Goal: Information Seeking & Learning: Learn about a topic

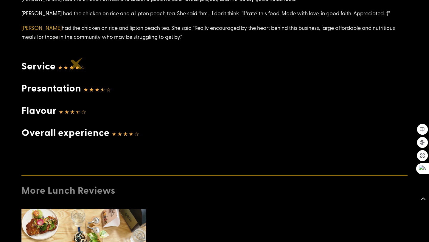
scroll to position [843, 0]
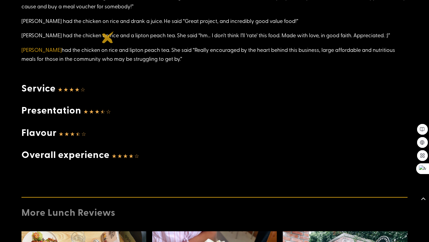
drag, startPoint x: 158, startPoint y: 59, endPoint x: 108, endPoint y: 38, distance: 54.0
click at [110, 37] on p "[PERSON_NAME] had the chicken on rice and a lipton peach tea. She said “hm… I d…" at bounding box center [214, 38] width 386 height 15
drag, startPoint x: 108, startPoint y: 36, endPoint x: 158, endPoint y: 62, distance: 55.8
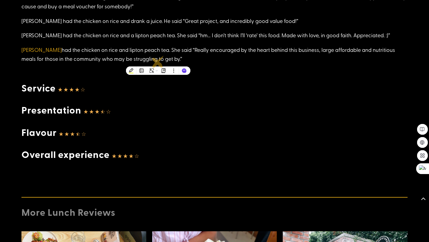
click at [158, 62] on p "[PERSON_NAME] had the chicken on rice and lipton peach tea. She said “Really en…" at bounding box center [214, 57] width 386 height 24
drag, startPoint x: 158, startPoint y: 62, endPoint x: 18, endPoint y: 22, distance: 145.1
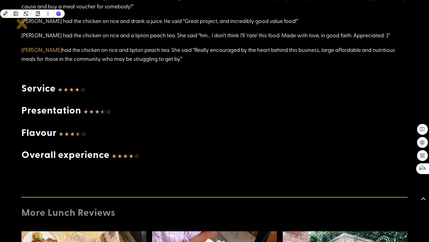
click at [22, 23] on p "[PERSON_NAME] had the chicken on rice and drank a juice. He said “Great project…" at bounding box center [214, 23] width 386 height 15
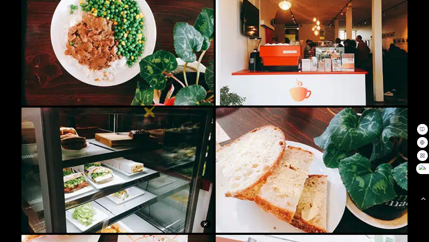
scroll to position [299, 0]
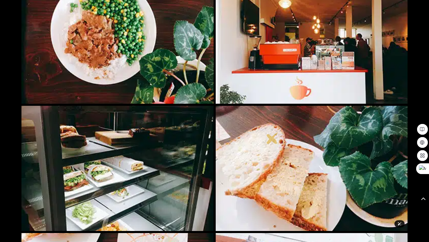
click at [272, 138] on img at bounding box center [312, 168] width 192 height 125
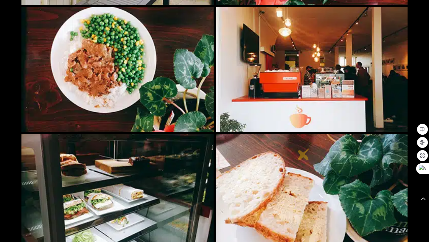
scroll to position [266, 0]
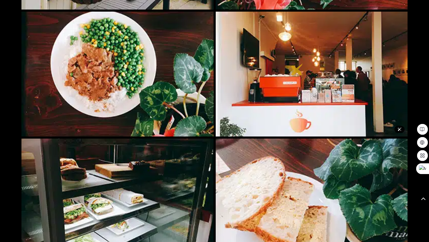
click at [297, 69] on img at bounding box center [312, 74] width 192 height 125
